Goal: Book appointment/travel/reservation

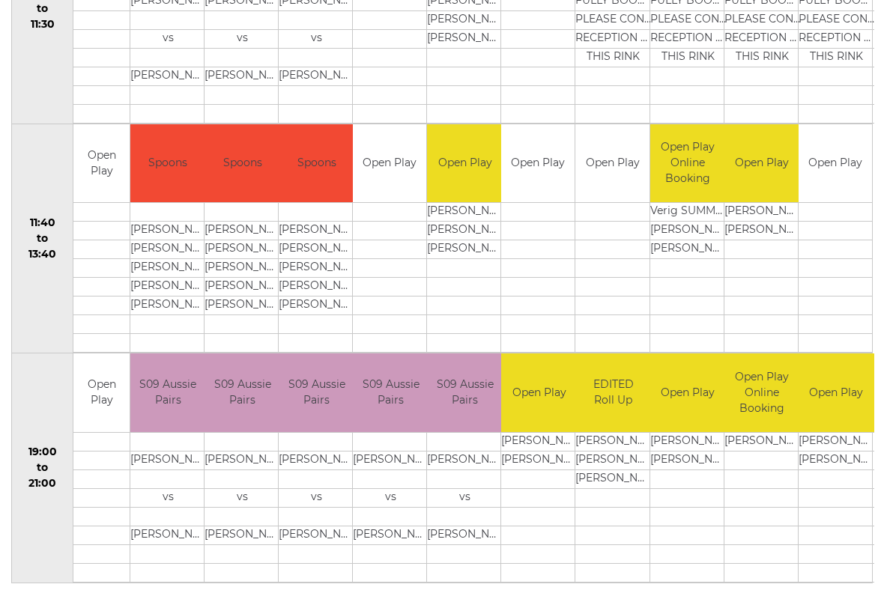
scroll to position [665, 0]
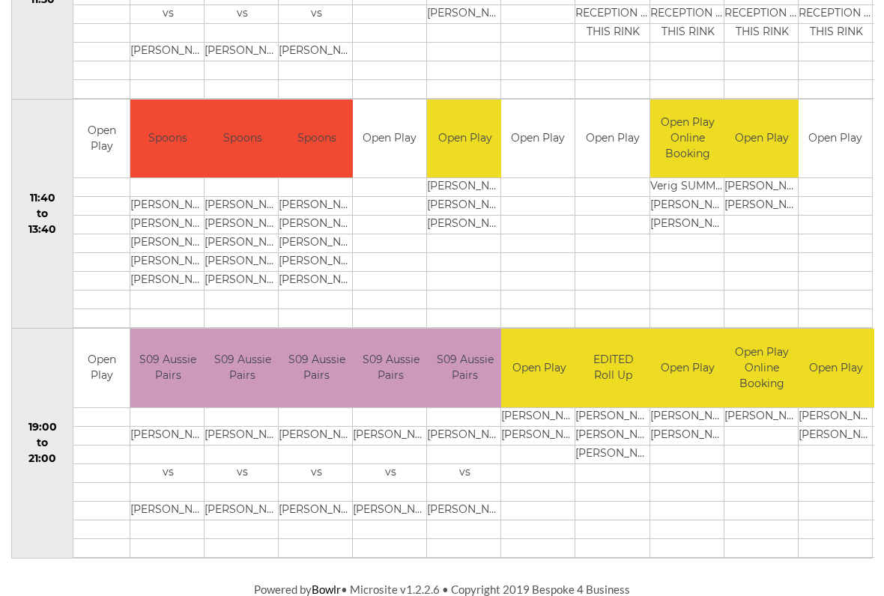
click at [618, 336] on td "EDITED Roll Up" at bounding box center [613, 368] width 76 height 79
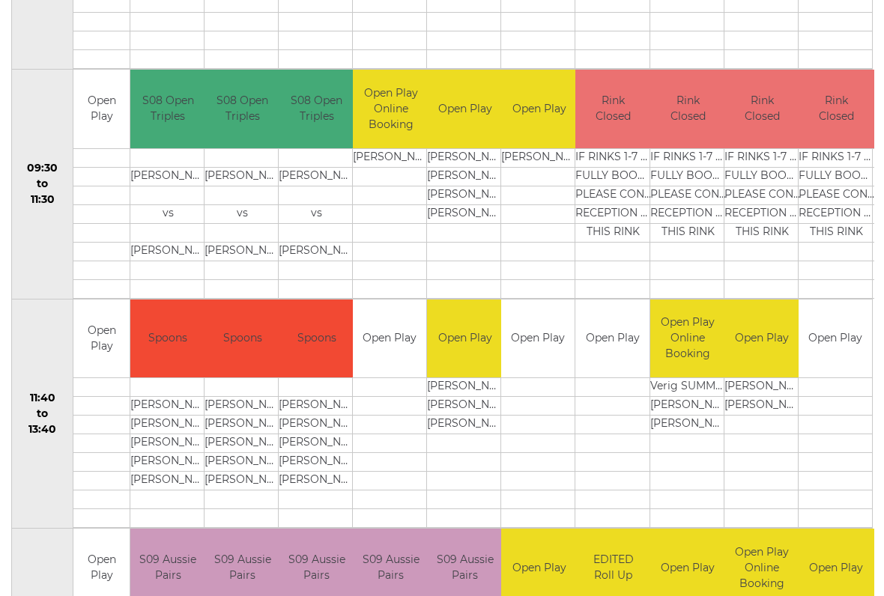
scroll to position [0, 0]
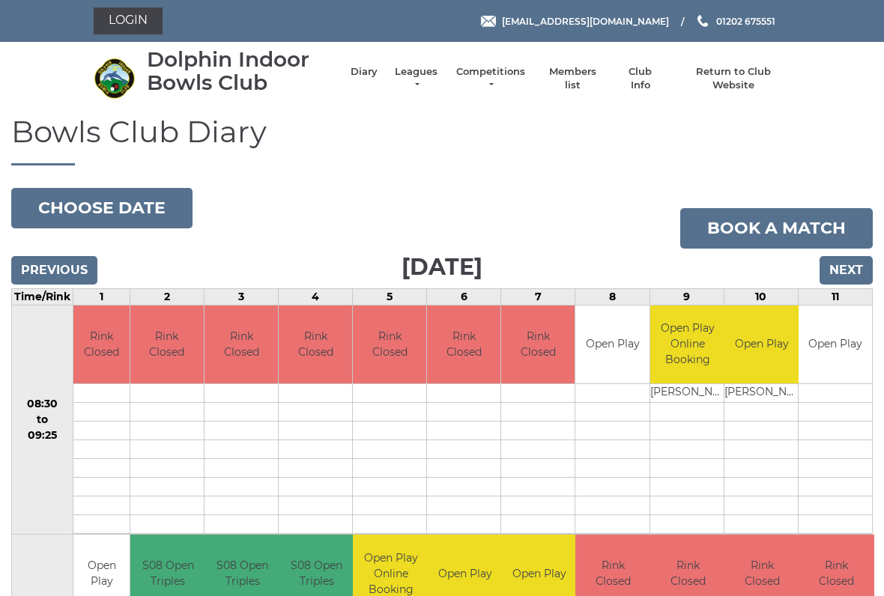
click at [492, 263] on div "Previous Next" at bounding box center [442, 260] width 862 height 22
click at [595, 425] on td at bounding box center [611, 431] width 73 height 19
click at [546, 473] on td at bounding box center [537, 468] width 73 height 19
click at [527, 448] on td at bounding box center [537, 450] width 73 height 19
click at [469, 271] on h3 "[DATE]" at bounding box center [442, 267] width 862 height 37
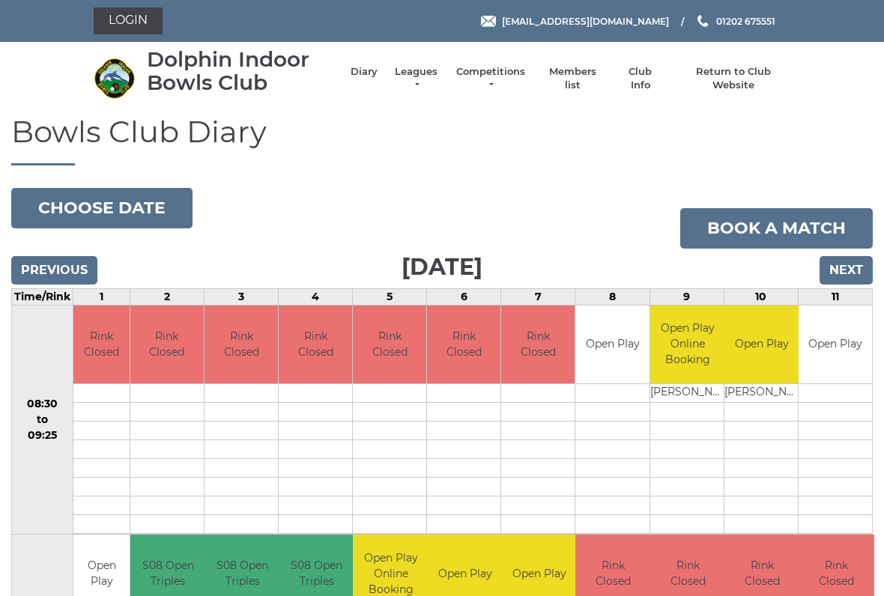
click at [457, 271] on h3 "[DATE]" at bounding box center [442, 267] width 862 height 37
click at [456, 277] on h3 "[DATE]" at bounding box center [442, 267] width 862 height 37
click at [662, 71] on li "Club Info" at bounding box center [633, 79] width 58 height 42
click at [658, 46] on nav "Dolphin Indoor Bowls Club Diary Leagues Club leagues - Winter 2025/2026 Club le…" at bounding box center [442, 78] width 884 height 73
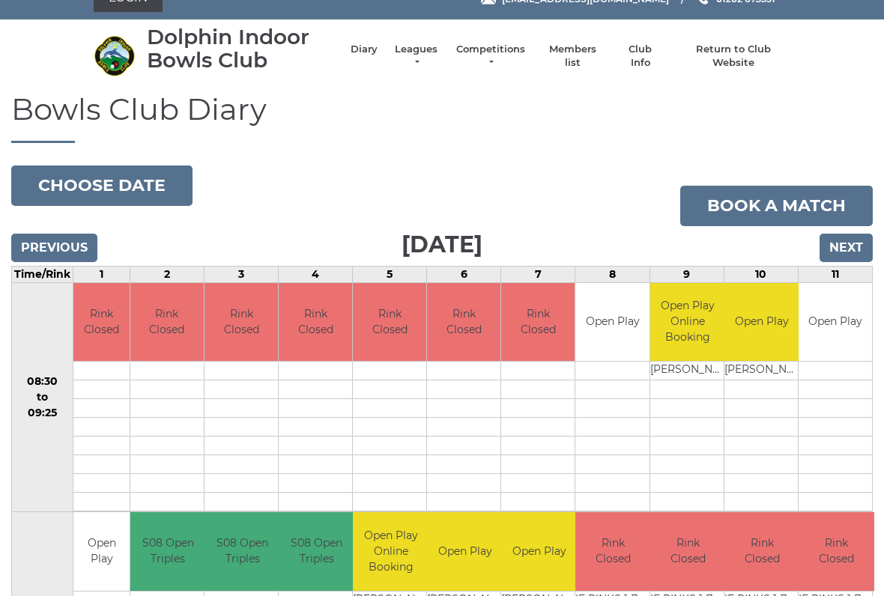
scroll to position [21, 0]
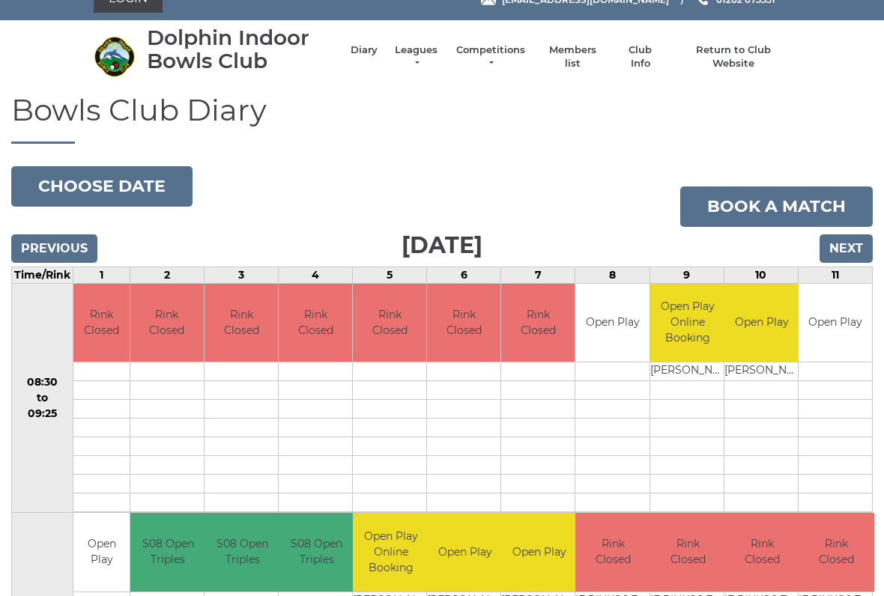
click at [851, 239] on input "Next" at bounding box center [846, 249] width 53 height 28
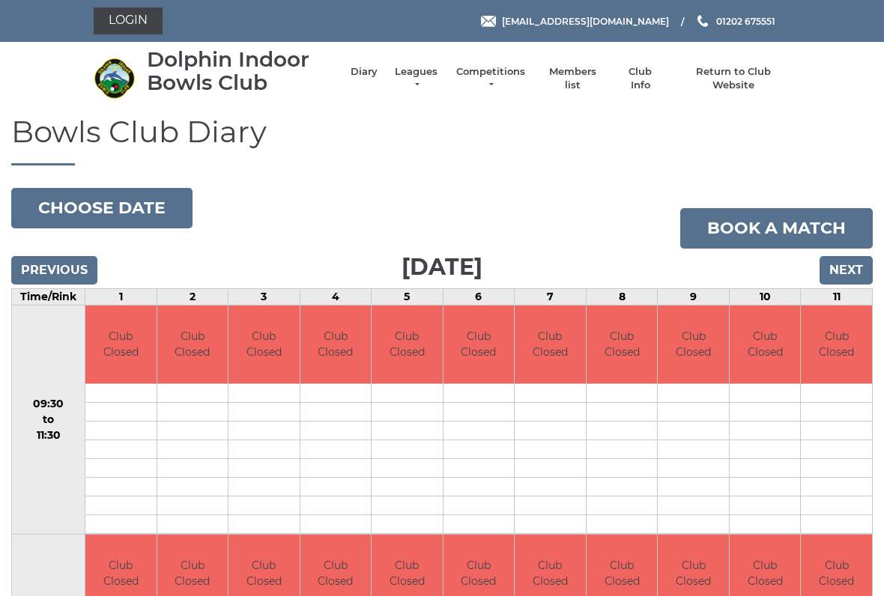
click at [106, 523] on td at bounding box center [120, 525] width 71 height 19
